Goal: Use online tool/utility: Use online tool/utility

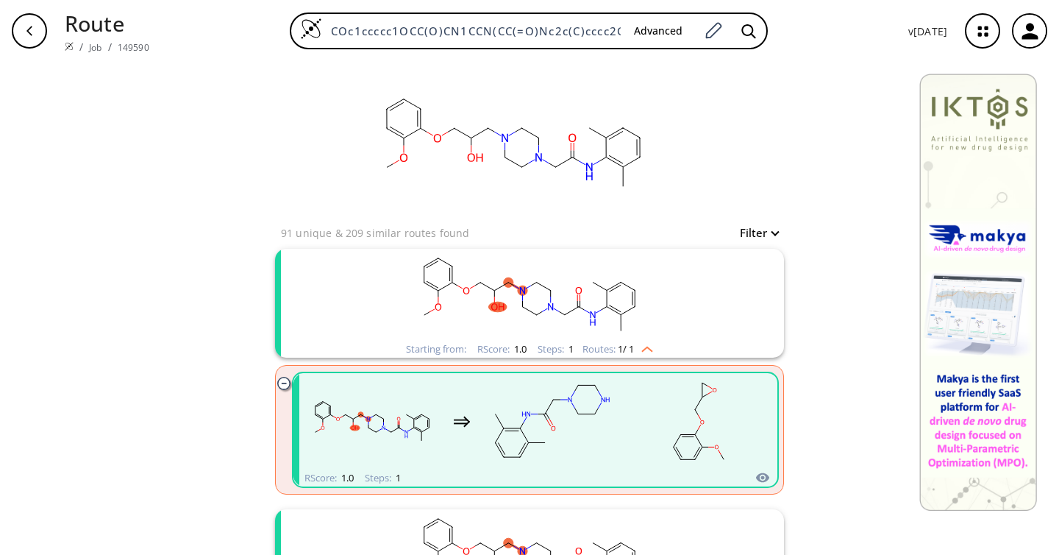
scroll to position [470, 0]
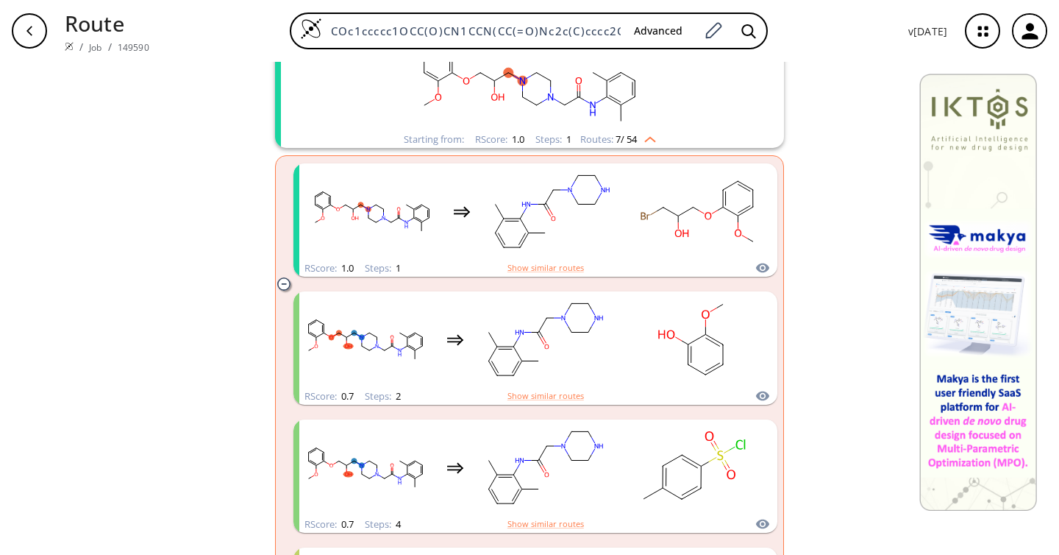
click at [517, 82] on rect "clusters" at bounding box center [529, 85] width 383 height 92
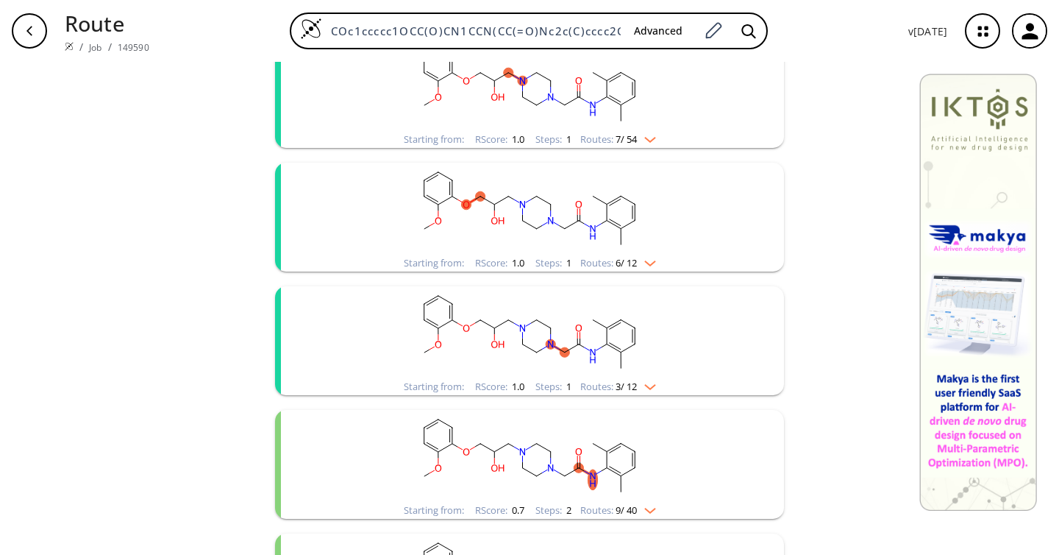
click at [517, 82] on rect "clusters" at bounding box center [529, 85] width 383 height 92
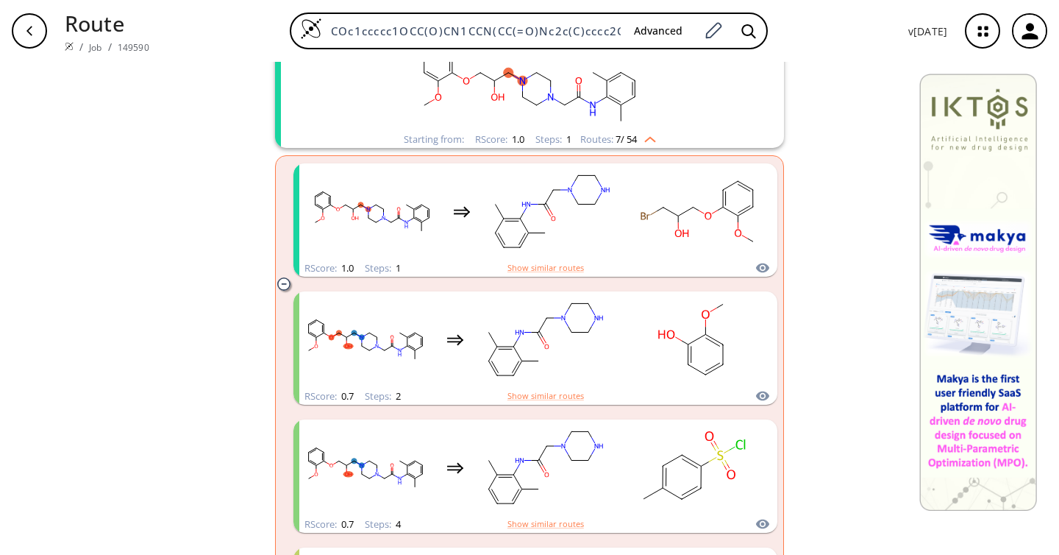
click at [634, 103] on rect "clusters" at bounding box center [529, 85] width 383 height 92
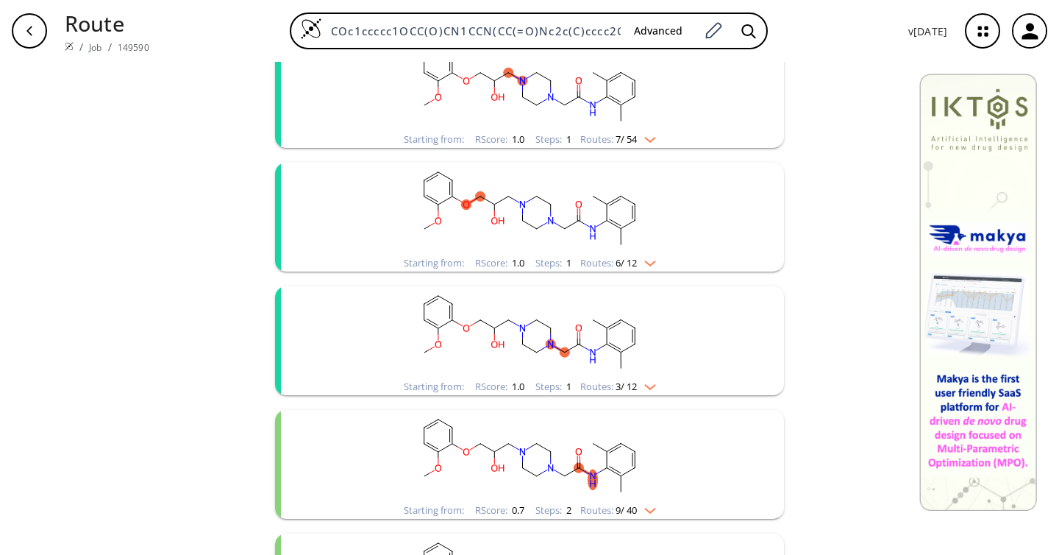
click at [634, 103] on rect "clusters" at bounding box center [529, 85] width 383 height 92
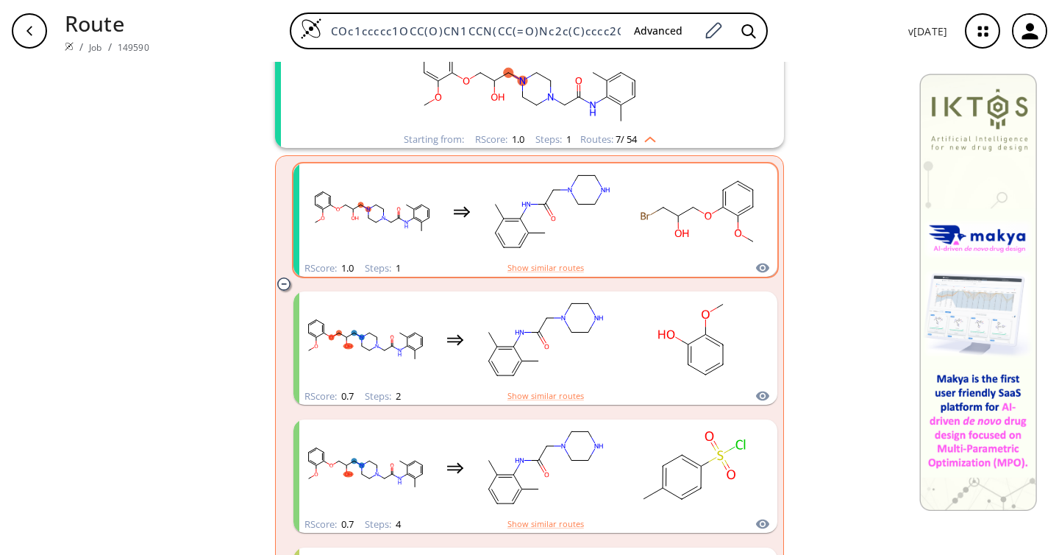
click at [519, 209] on rect "clusters" at bounding box center [552, 212] width 132 height 92
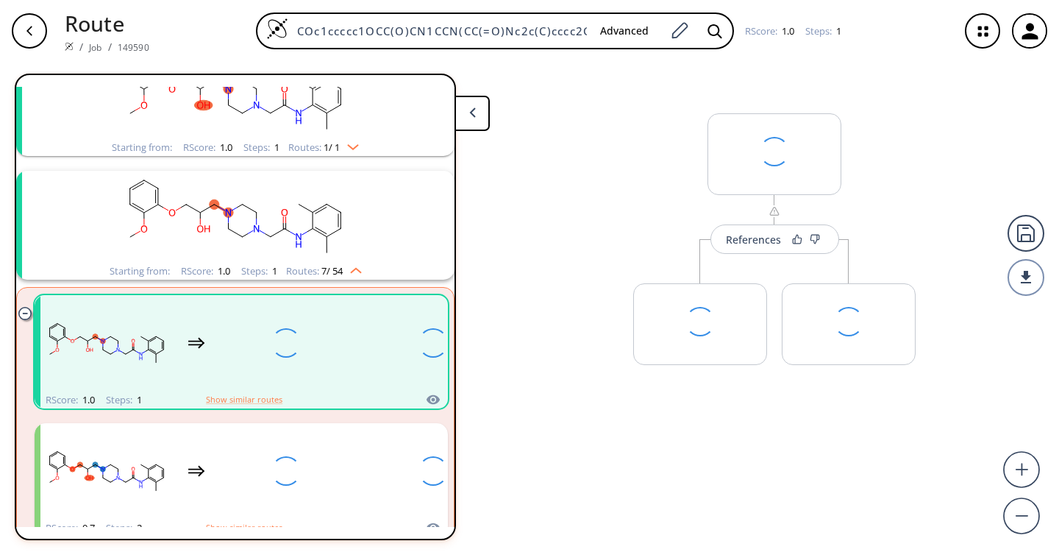
scroll to position [157, 0]
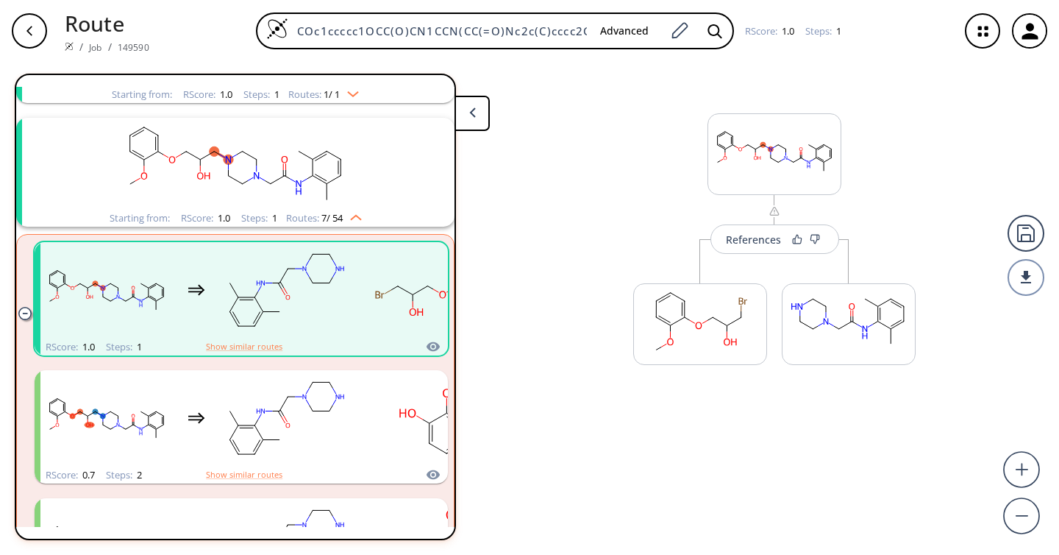
click at [24, 26] on icon "button" at bounding box center [30, 31] width 12 height 12
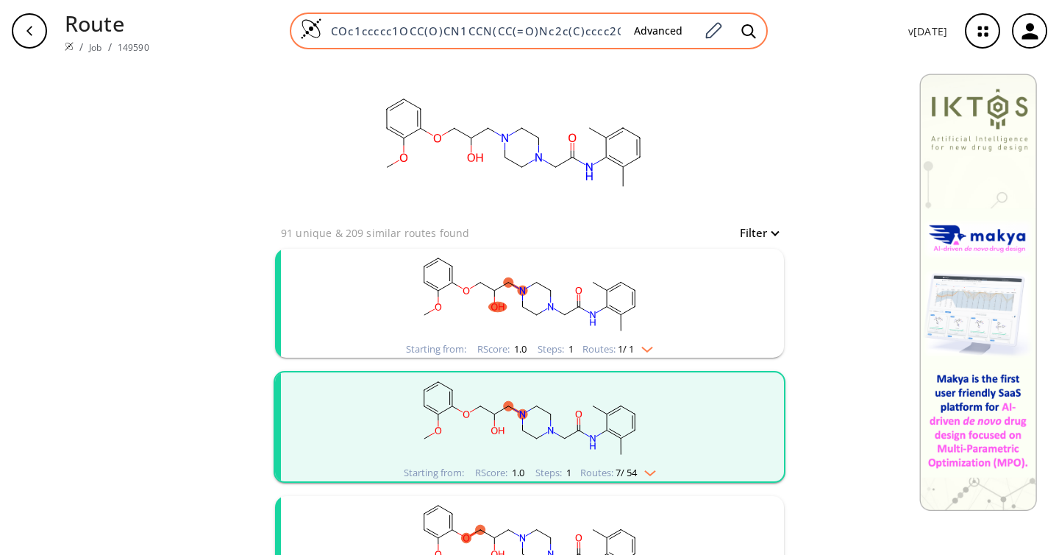
click at [540, 29] on input "COc1ccccc1OCC(O)CN1CCN(CC(=O)Nc2c(C)cccc2C)CC1" at bounding box center [472, 31] width 300 height 15
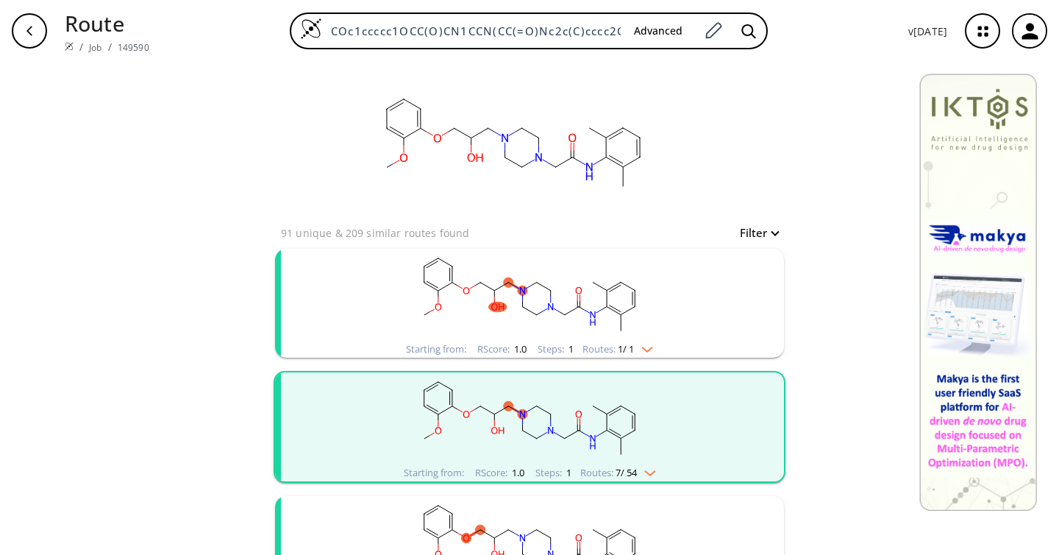
click at [15, 33] on div "button" at bounding box center [29, 30] width 35 height 35
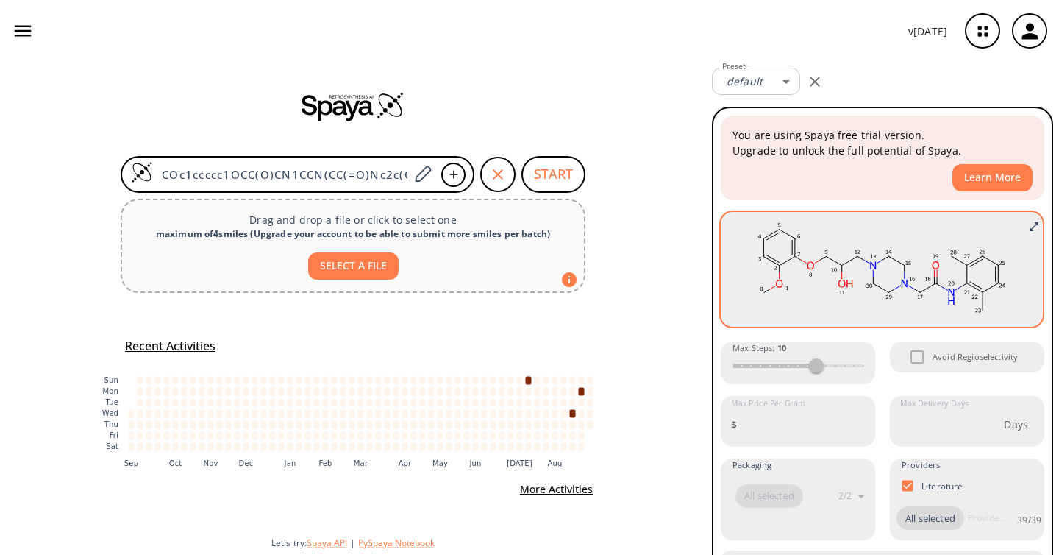
click at [956, 271] on rect at bounding box center [882, 269] width 300 height 103
click at [1034, 224] on icon "Full screen" at bounding box center [1034, 227] width 12 height 12
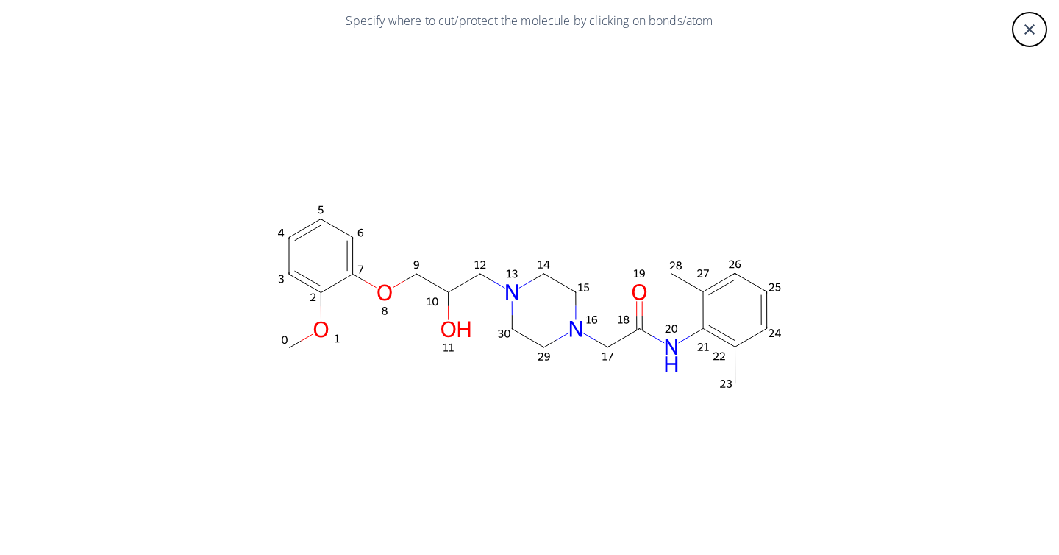
click at [525, 341] on icon at bounding box center [528, 337] width 32 height 18
click at [538, 334] on rect at bounding box center [529, 300] width 883 height 515
click at [538, 338] on ellipse at bounding box center [544, 346] width 22 height 22
click at [538, 341] on ellipse at bounding box center [544, 346] width 22 height 22
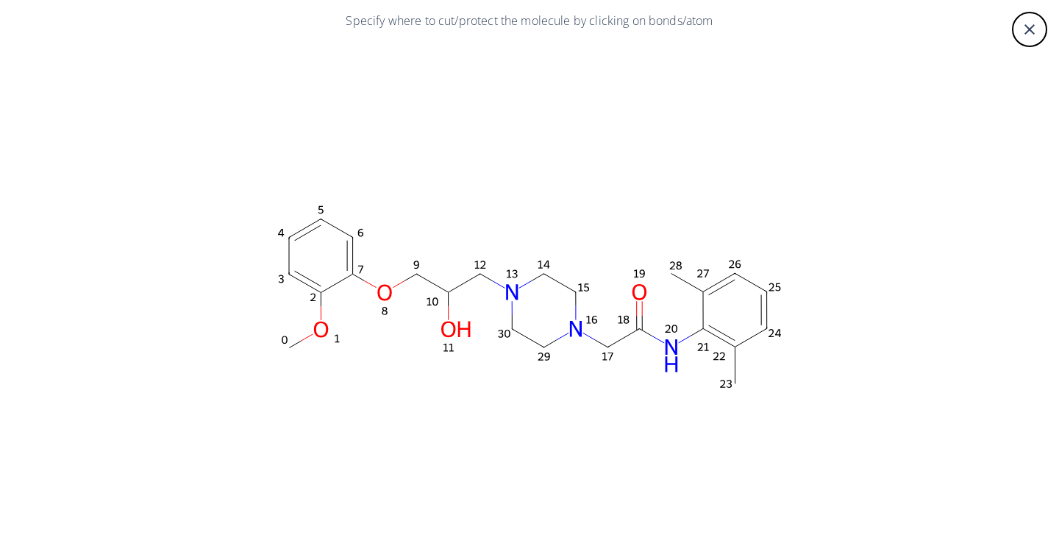
click at [538, 341] on ellipse at bounding box center [544, 346] width 22 height 22
click at [641, 290] on ellipse at bounding box center [639, 291] width 22 height 23
click at [706, 292] on ellipse at bounding box center [703, 291] width 22 height 22
click at [387, 291] on ellipse at bounding box center [385, 292] width 22 height 23
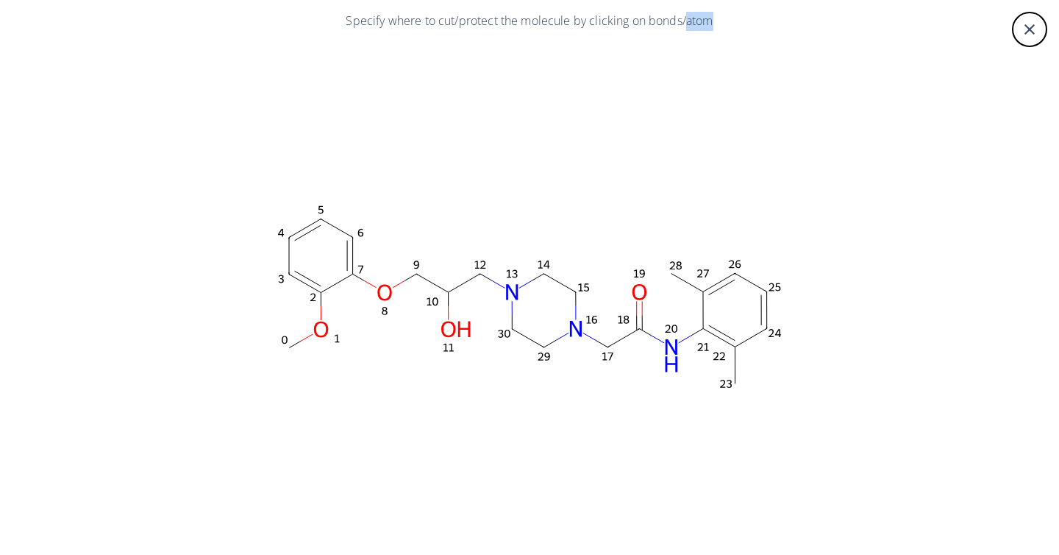
click at [387, 291] on ellipse at bounding box center [385, 292] width 22 height 23
click at [449, 329] on ellipse at bounding box center [456, 328] width 41 height 23
click at [452, 286] on ellipse at bounding box center [449, 292] width 22 height 22
click at [488, 274] on ellipse at bounding box center [480, 274] width 22 height 22
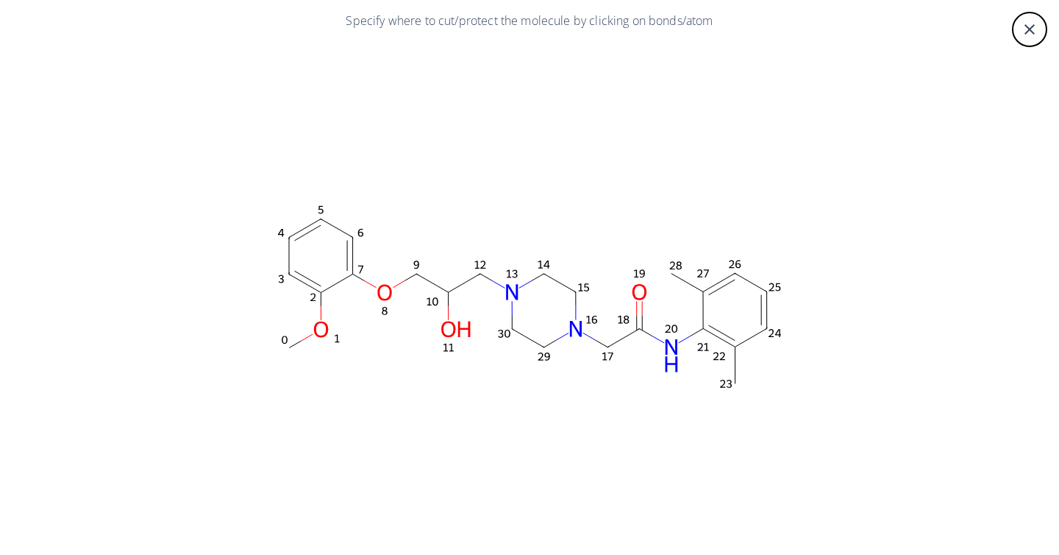
click at [513, 281] on ellipse at bounding box center [512, 291] width 22 height 22
click at [513, 294] on ellipse at bounding box center [512, 291] width 22 height 22
click at [575, 330] on ellipse at bounding box center [576, 328] width 22 height 22
click at [636, 291] on ellipse at bounding box center [639, 291] width 22 height 23
click at [668, 352] on ellipse at bounding box center [672, 355] width 22 height 46
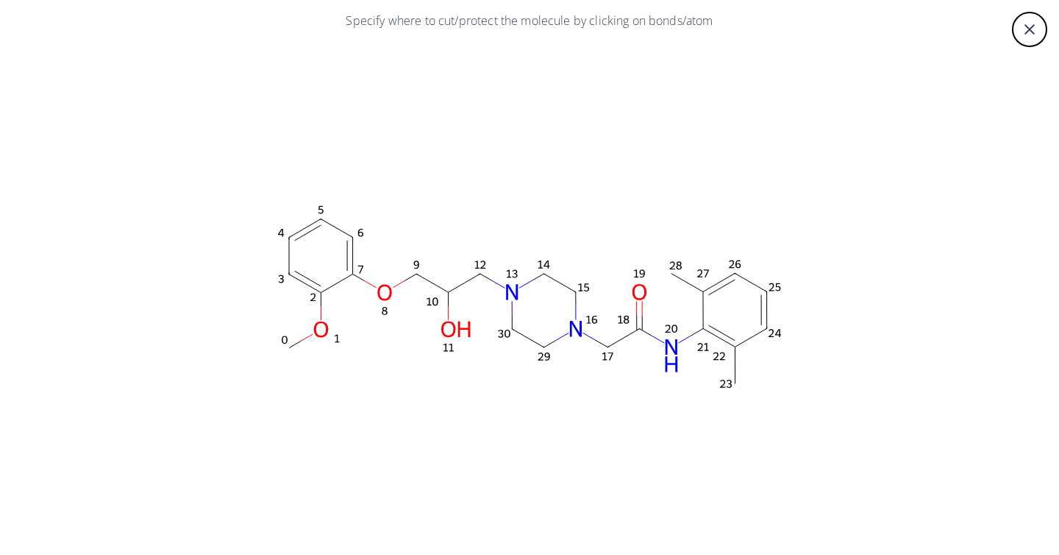
click at [1020, 40] on div "close" at bounding box center [1029, 29] width 35 height 35
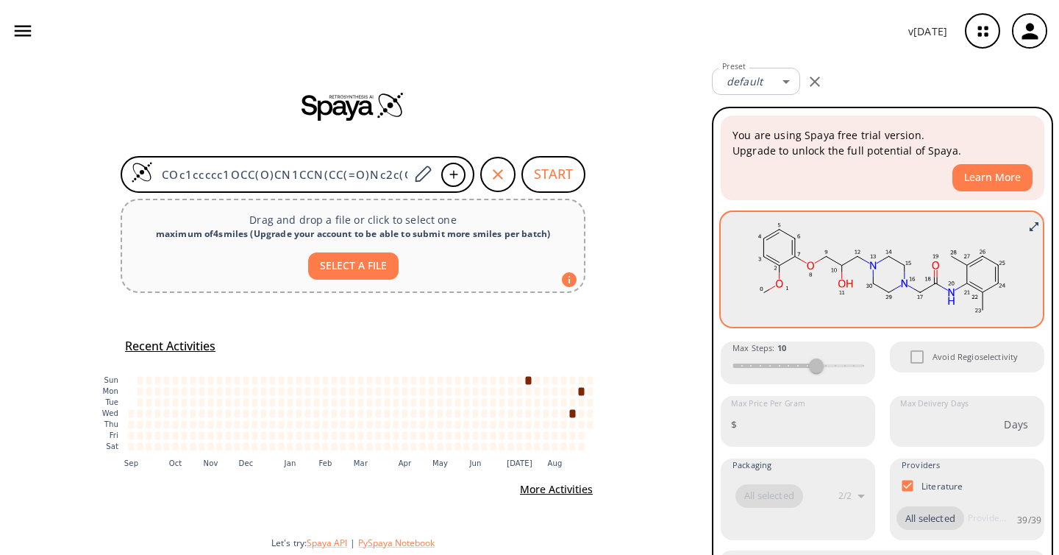
click at [916, 264] on rect at bounding box center [882, 269] width 300 height 103
click at [1036, 221] on icon "Full screen" at bounding box center [1034, 227] width 12 height 12
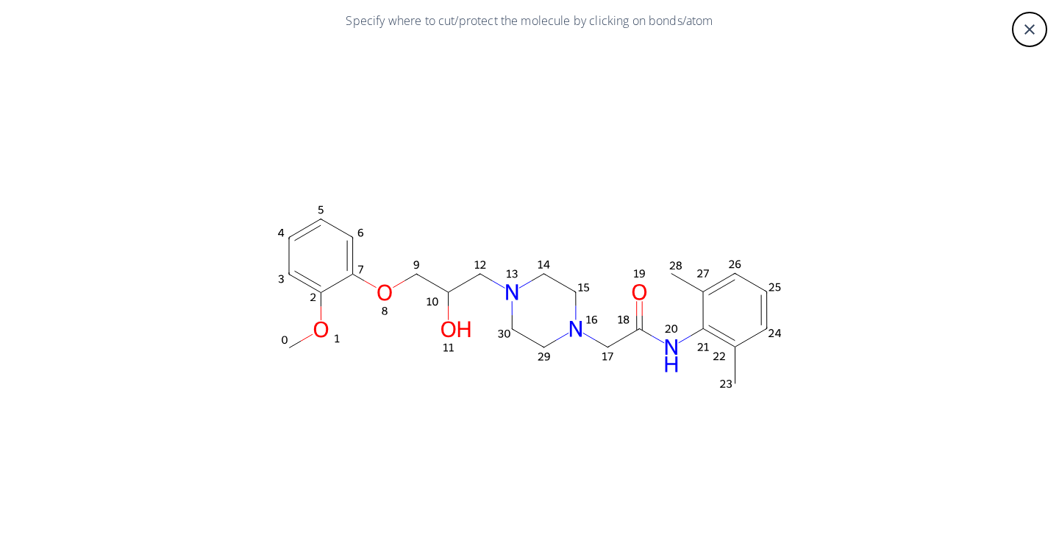
click at [646, 288] on ellipse at bounding box center [639, 291] width 22 height 23
click at [1032, 35] on icon "close" at bounding box center [1030, 30] width 18 height 18
